Goal: Transaction & Acquisition: Purchase product/service

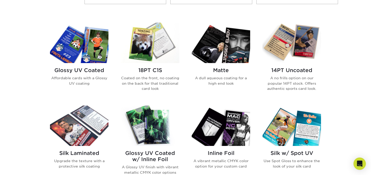
scroll to position [233, 0]
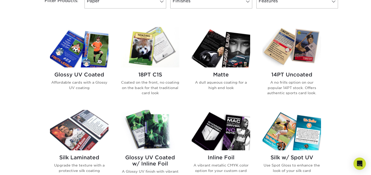
click at [84, 54] on img at bounding box center [79, 47] width 58 height 40
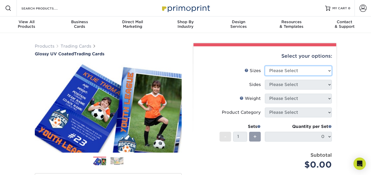
click at [278, 74] on select "Please Select 2.5" x 3.5"" at bounding box center [298, 71] width 67 height 10
select select "2.50x3.50"
click at [265, 66] on select "Please Select 2.5" x 3.5"" at bounding box center [298, 71] width 67 height 10
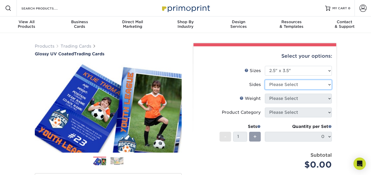
click at [280, 84] on select "Please Select Print Both Sides Print Front Only" at bounding box center [298, 85] width 67 height 10
select select "13abbda7-1d64-4f25-8bb2-c179b224825d"
click at [265, 80] on select "Please Select Print Both Sides Print Front Only" at bounding box center [298, 85] width 67 height 10
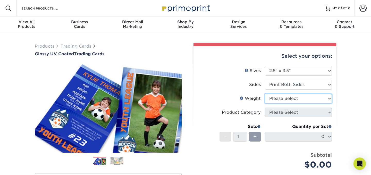
click at [277, 100] on select "Please Select 16PT 14PT 18PT C1S" at bounding box center [298, 99] width 67 height 10
select select "14PT"
click at [265, 94] on select "Please Select 16PT 14PT 18PT C1S" at bounding box center [298, 99] width 67 height 10
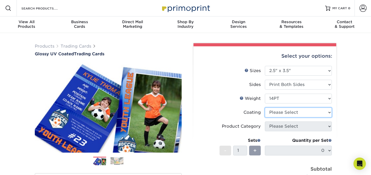
click at [279, 111] on select at bounding box center [298, 113] width 67 height 10
select select "ae367451-b2b8-45df-a344-0f05b6a12993"
click at [265, 108] on select at bounding box center [298, 113] width 67 height 10
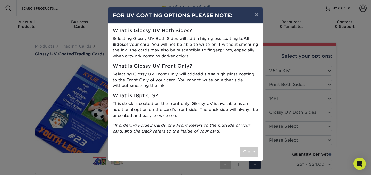
click at [247, 146] on div "Close" at bounding box center [185, 152] width 154 height 18
click at [255, 17] on button "×" at bounding box center [256, 14] width 12 height 14
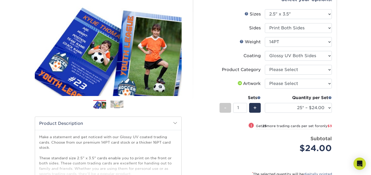
scroll to position [57, 0]
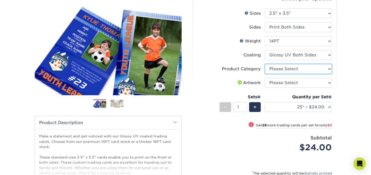
click at [287, 69] on select "Please Select Trading Cards" at bounding box center [298, 69] width 67 height 10
select select "c2f9bce9-36c2-409d-b101-c29d9d031e18"
click at [265, 64] on select "Please Select Trading Cards" at bounding box center [298, 69] width 67 height 10
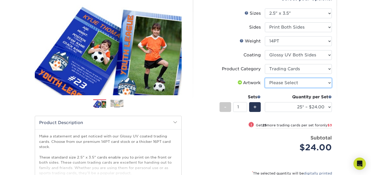
click at [285, 83] on select "Please Select I will upload files I need a design - $100" at bounding box center [298, 83] width 67 height 10
select select "upload"
click at [265, 78] on select "Please Select I will upload files I need a design - $100" at bounding box center [298, 83] width 67 height 10
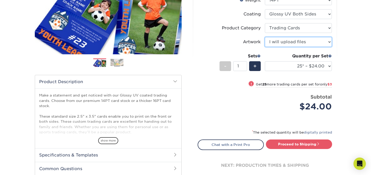
scroll to position [99, 0]
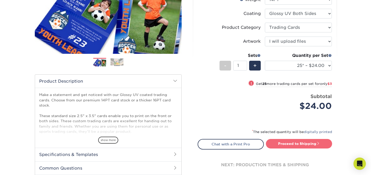
click at [302, 144] on link "Proceed to Shipping" at bounding box center [299, 143] width 66 height 9
type input "Set 1"
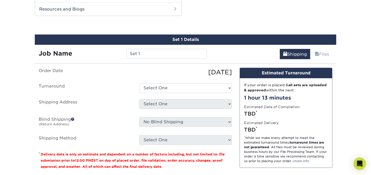
scroll to position [266, 0]
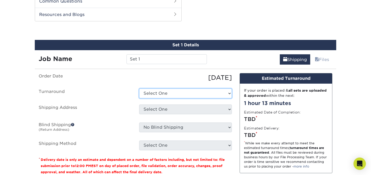
click at [163, 93] on select "Select One 2-4 Business Days 2 Day Next Business Day" at bounding box center [185, 94] width 93 height 10
click at [139, 89] on select "Select One 2-4 Business Days 2 Day Next Business Day" at bounding box center [185, 94] width 93 height 10
click at [163, 93] on select "Select One 2-4 Business Days 2 Day Next Business Day" at bounding box center [185, 94] width 93 height 10
select select "79866821-082a-4a87-92f3-8c0e77fd8942"
click at [139, 89] on select "Select One 2-4 Business Days 2 Day Next Business Day" at bounding box center [185, 94] width 93 height 10
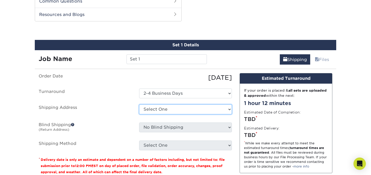
click at [170, 109] on select "Select One + Add New Address - Login" at bounding box center [185, 109] width 93 height 10
select select "newaddress"
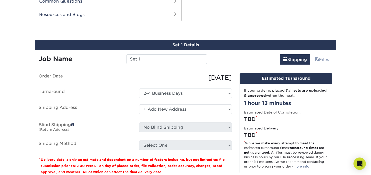
click at [139, 104] on select "Select One + Add New Address - Login" at bounding box center [185, 109] width 93 height 10
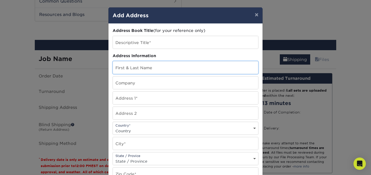
click at [149, 65] on input "text" at bounding box center [185, 67] width 145 height 13
type input "[PERSON_NAME]"
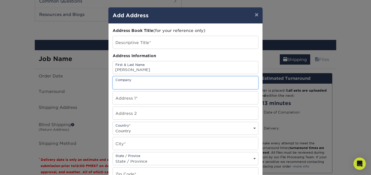
click at [136, 82] on input "text" at bounding box center [185, 82] width 145 height 13
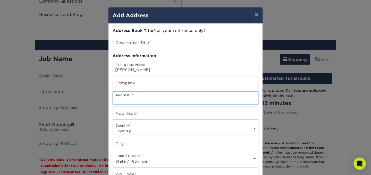
click at [132, 99] on input "text" at bounding box center [185, 98] width 145 height 13
type input "[STREET_ADDRESS][PERSON_NAME]"
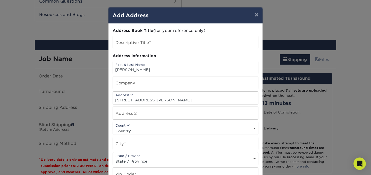
select select "US"
type input "Columbus"
select select "OH"
type input "43231"
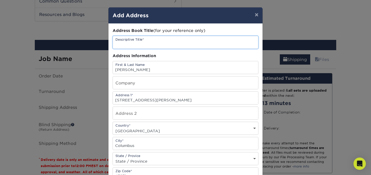
click at [133, 41] on input "text" at bounding box center [185, 42] width 145 height 13
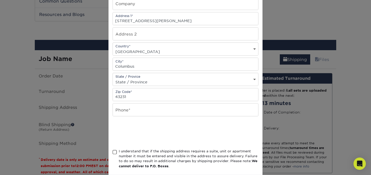
scroll to position [0, 0]
click at [137, 111] on input "text" at bounding box center [185, 109] width 145 height 13
type input "6146036705"
click at [114, 154] on span at bounding box center [114, 152] width 4 height 5
click at [0, 0] on input "I understand that if the shipping address requires a suite, unit or apartment n…" at bounding box center [0, 0] width 0 height 0
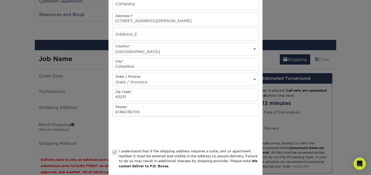
scroll to position [105, 0]
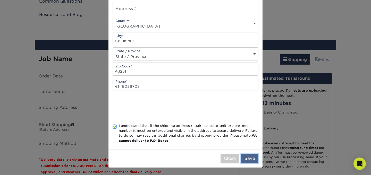
click at [251, 157] on button "Save" at bounding box center [249, 159] width 17 height 10
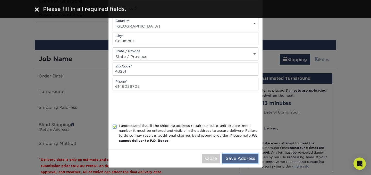
click at [236, 160] on button "Save Address" at bounding box center [240, 159] width 36 height 10
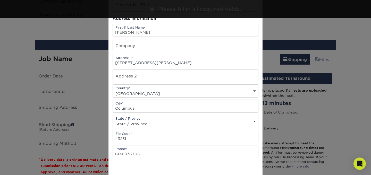
scroll to position [0, 0]
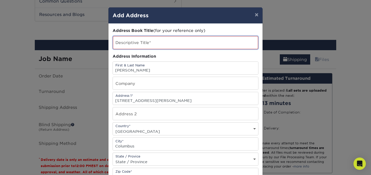
click at [141, 40] on input "text" at bounding box center [185, 42] width 145 height 13
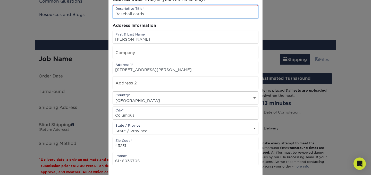
scroll to position [105, 0]
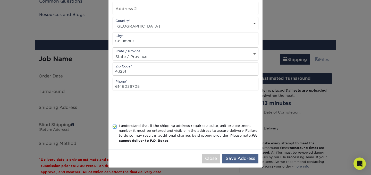
type input "Baseball cards"
click at [227, 158] on button "Save Address" at bounding box center [240, 159] width 36 height 10
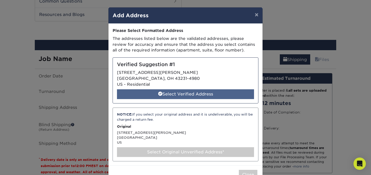
click at [190, 91] on div "Select Verified Address" at bounding box center [185, 94] width 137 height 10
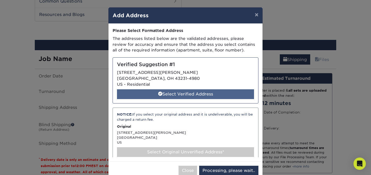
select select "285987"
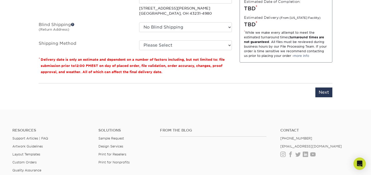
scroll to position [375, 0]
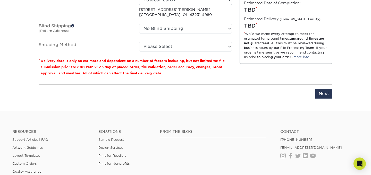
click at [332, 95] on div "You've choosen mailing services! If you have a csv address list please upload i…" at bounding box center [185, 34] width 301 height 141
click at [324, 93] on input "Next" at bounding box center [323, 94] width 17 height 10
type input "Next"
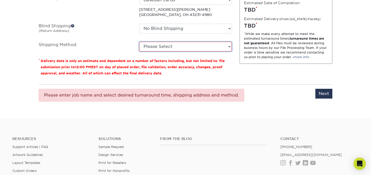
click at [197, 50] on select "Please Select 3 Day Shipping Service (+$16.70) Ground Shipping (+$16.92) 2 Day …" at bounding box center [185, 47] width 93 height 10
select select "12"
click at [139, 42] on select "Please Select 3 Day Shipping Service (+$16.70) Ground Shipping (+$16.92) 2 Day …" at bounding box center [185, 47] width 93 height 10
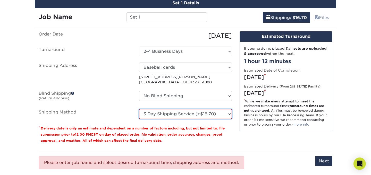
scroll to position [307, 0]
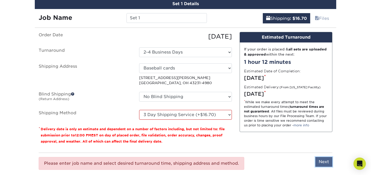
click at [324, 160] on input "Next" at bounding box center [323, 162] width 17 height 10
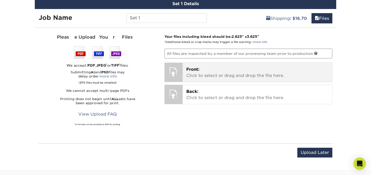
click at [237, 76] on p "Front: Click to select or drag and drop the file here." at bounding box center [257, 72] width 142 height 12
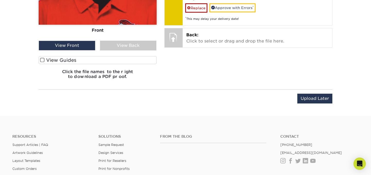
scroll to position [492, 0]
